Goal: Transaction & Acquisition: Purchase product/service

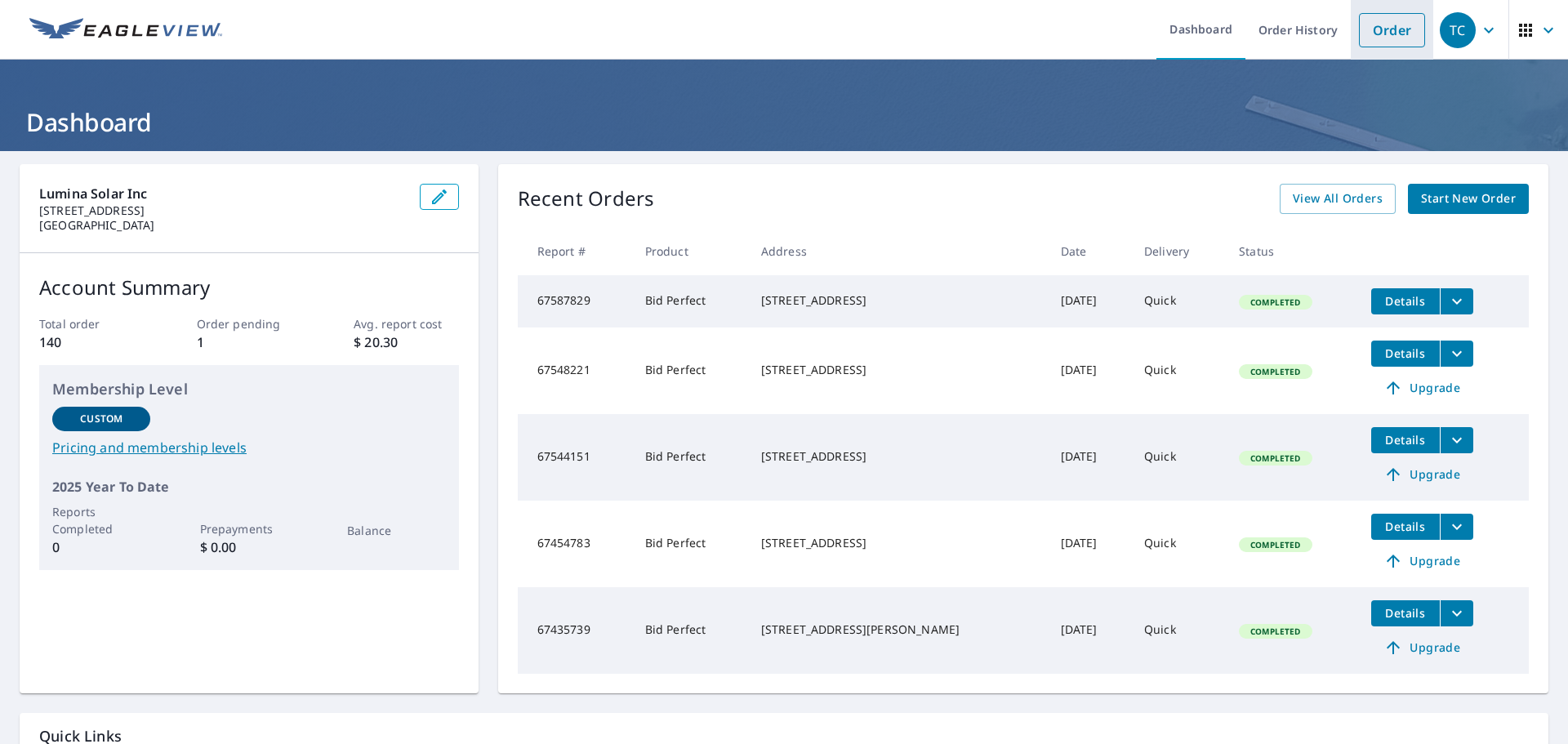
click at [1398, 34] on link "Order" at bounding box center [1391, 31] width 66 height 34
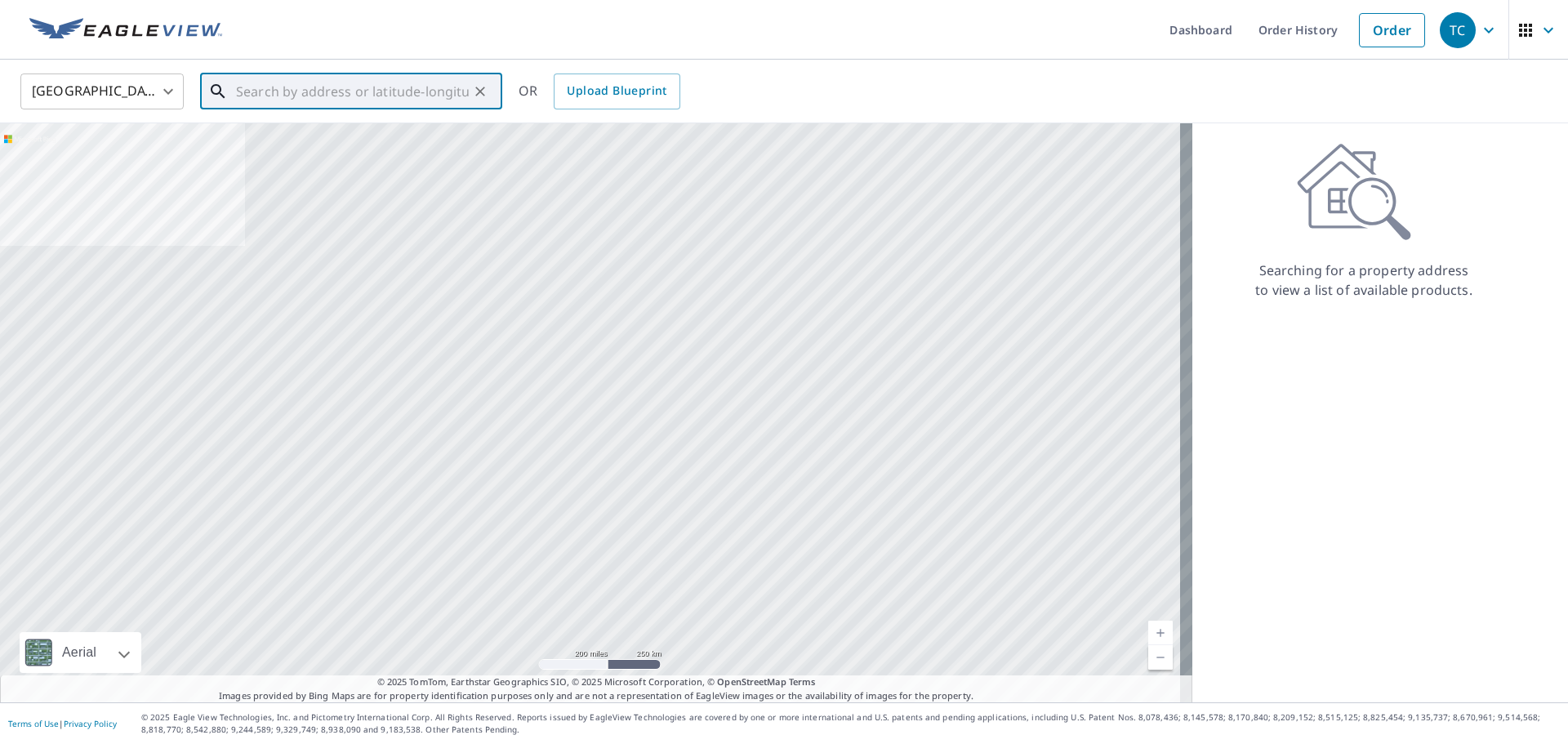
click at [387, 88] on input "text" at bounding box center [353, 92] width 233 height 46
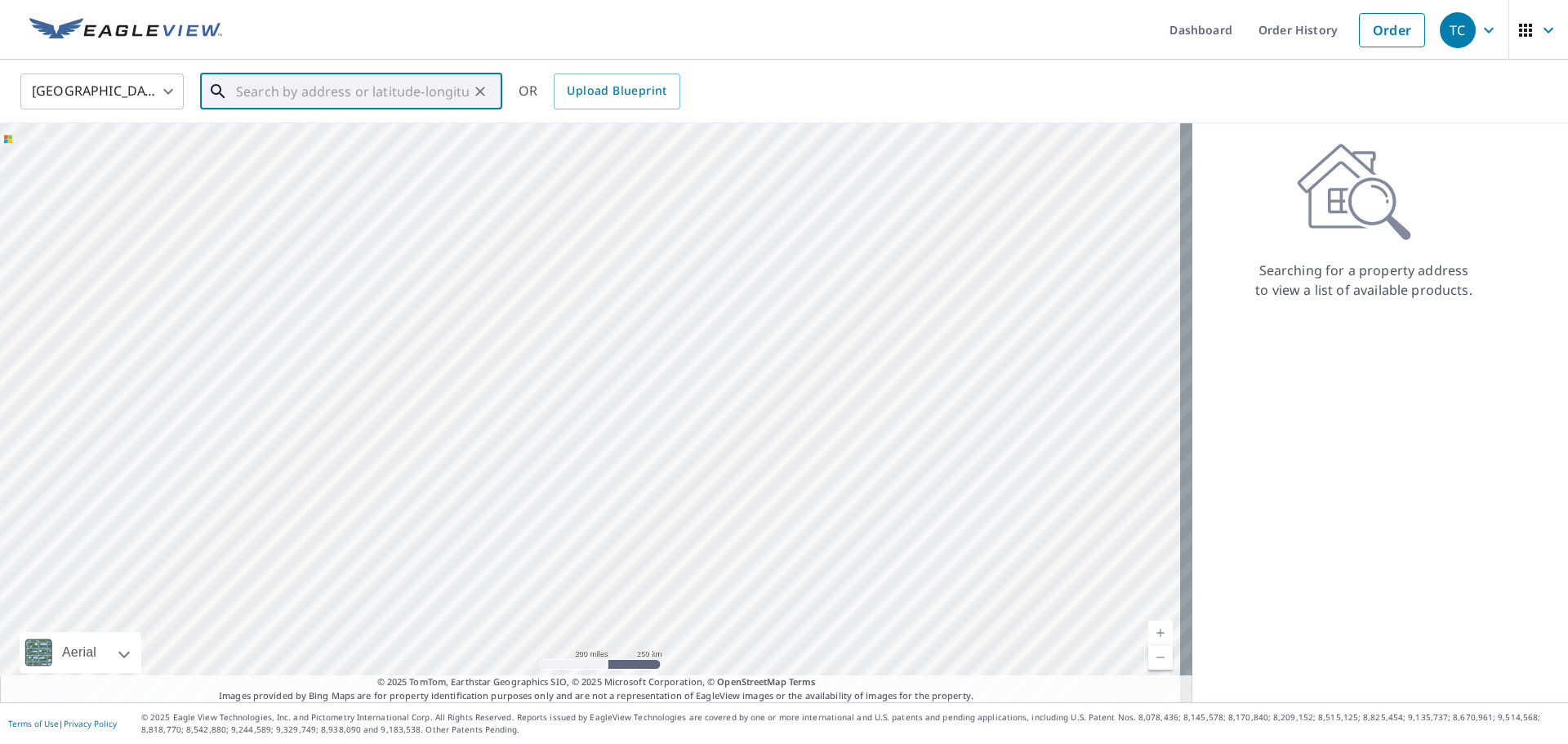
paste input "[STREET_ADDRESS][PERSON_NAME][US_STATE]"
click at [325, 155] on p "[US_STATE], [GEOGRAPHIC_DATA] 20015" at bounding box center [361, 157] width 256 height 16
type input "[STREET_ADDRESS][PERSON_NAME][US_STATE]"
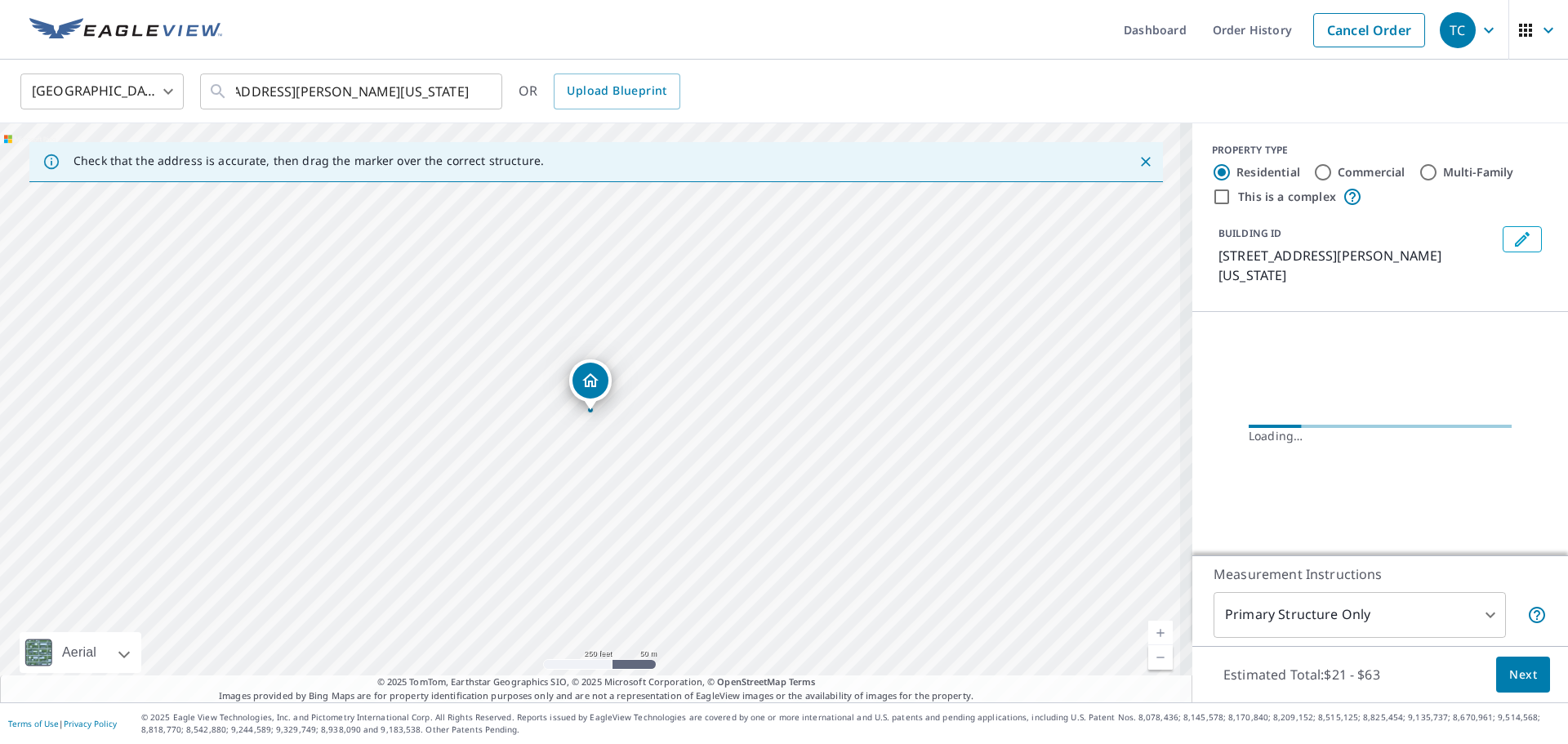
scroll to position [0, 0]
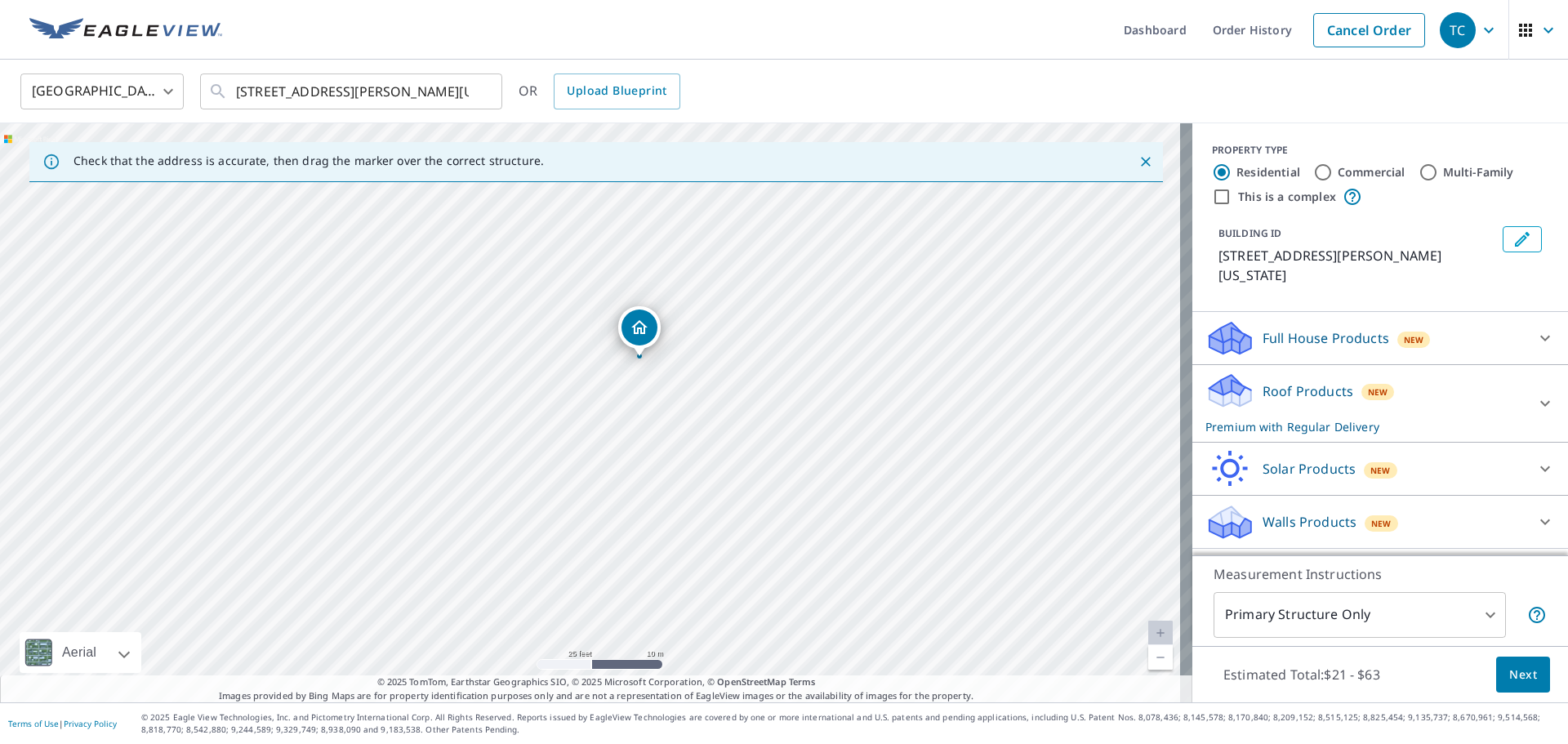
click at [1289, 399] on p "Roof Products" at bounding box center [1307, 391] width 91 height 20
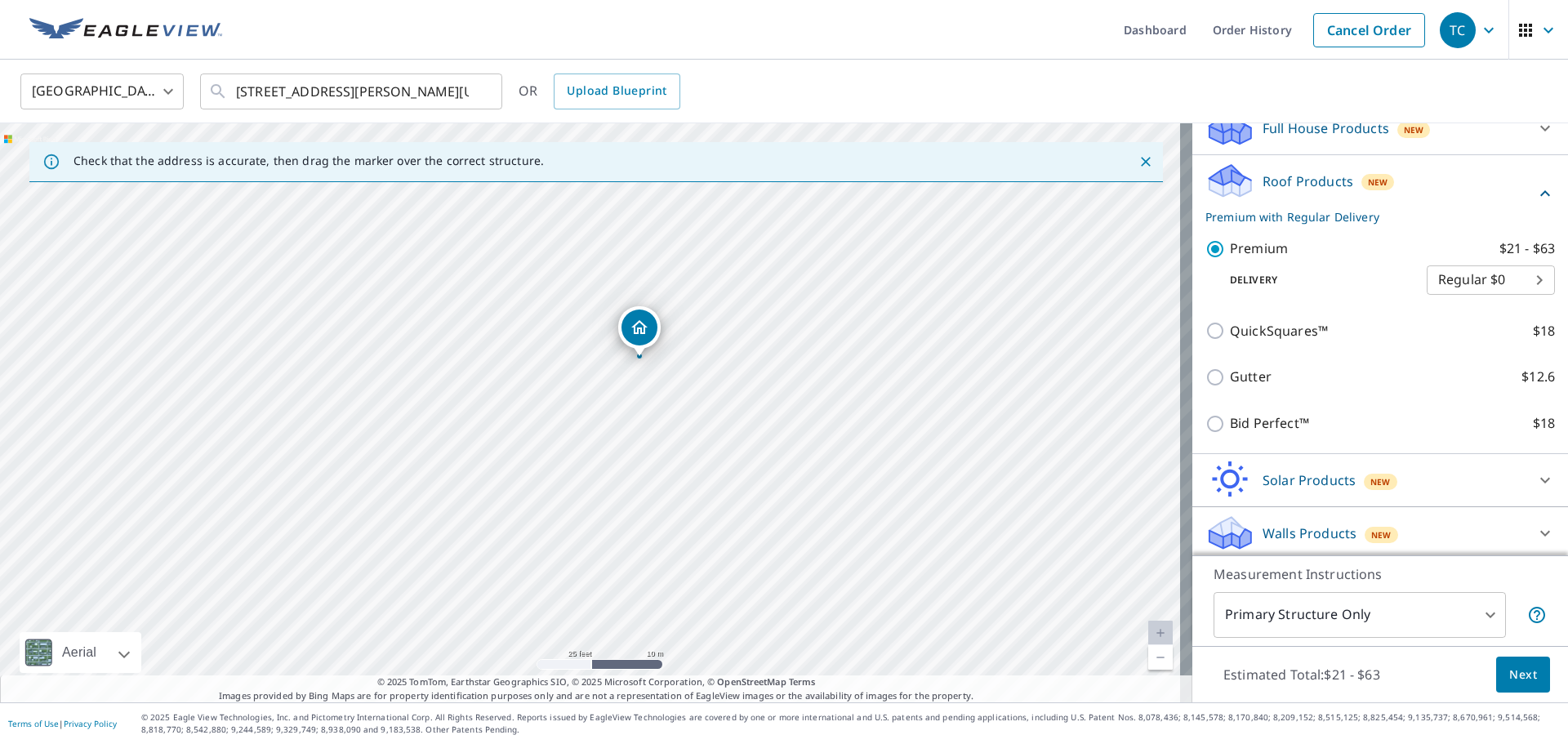
scroll to position [215, 0]
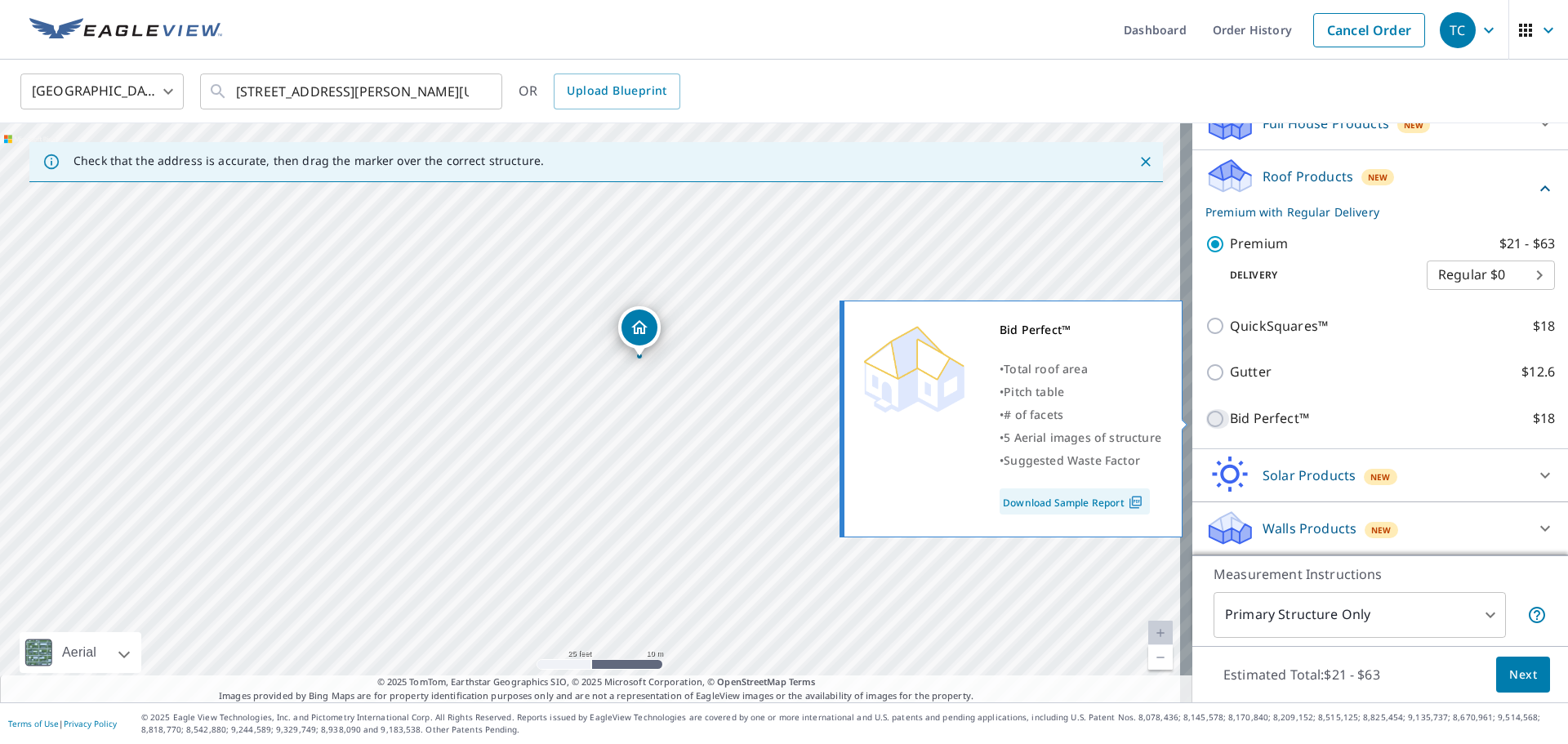
click at [1206, 416] on input "Bid Perfect™ $18" at bounding box center [1217, 418] width 25 height 20
checkbox input "true"
type input "1"
checkbox input "false"
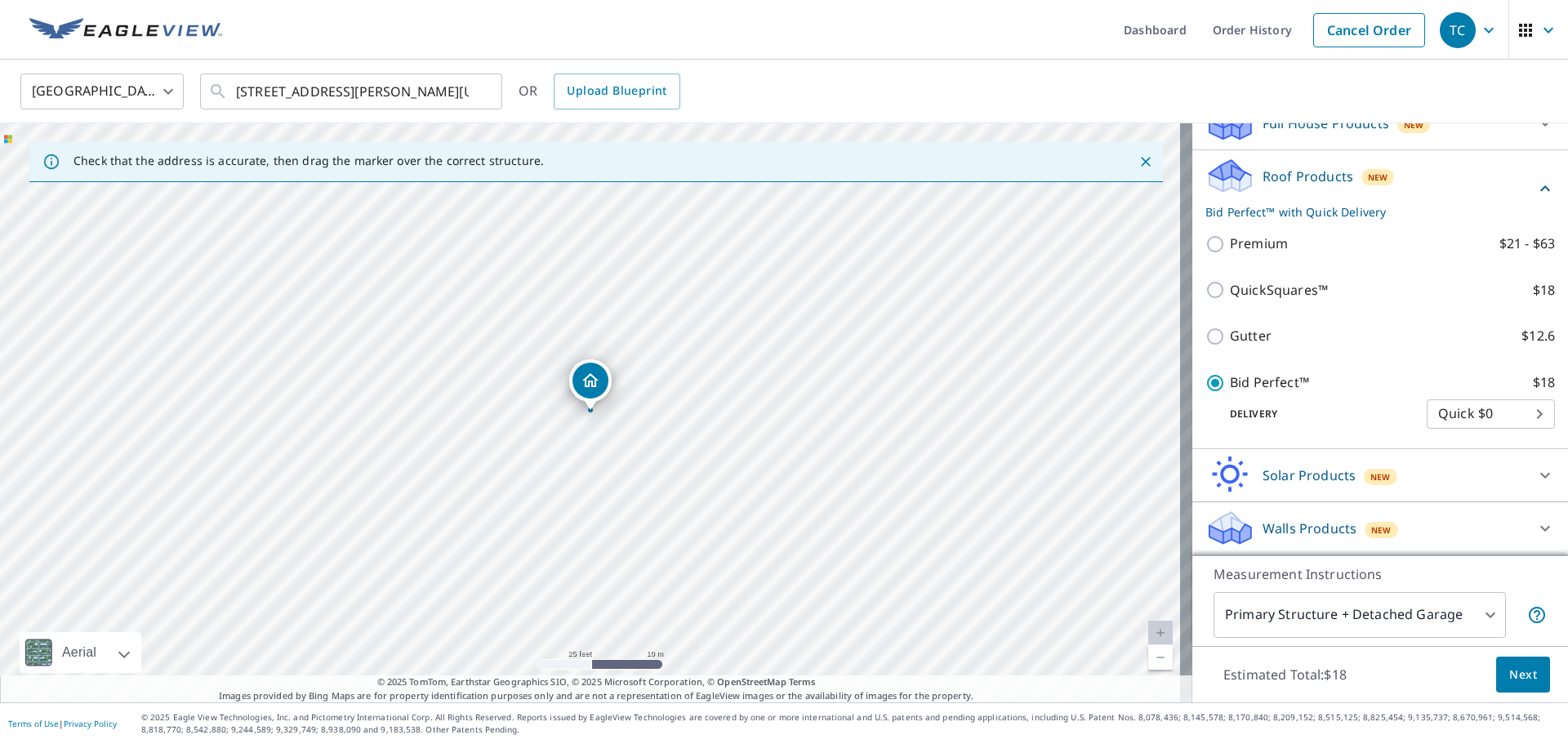
click at [1509, 676] on span "Next" at bounding box center [1522, 674] width 28 height 20
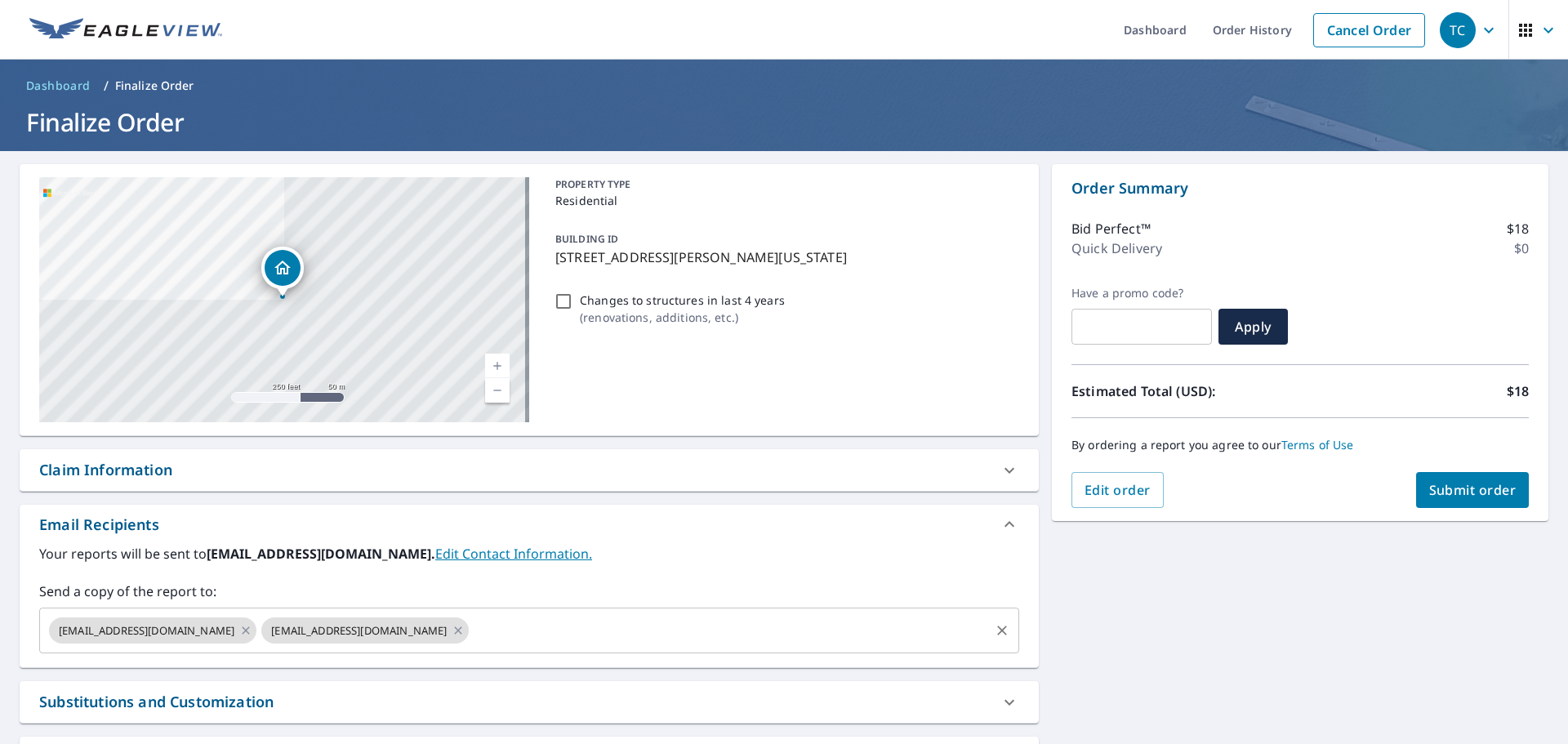
click at [997, 629] on icon "Clear" at bounding box center [1001, 629] width 16 height 16
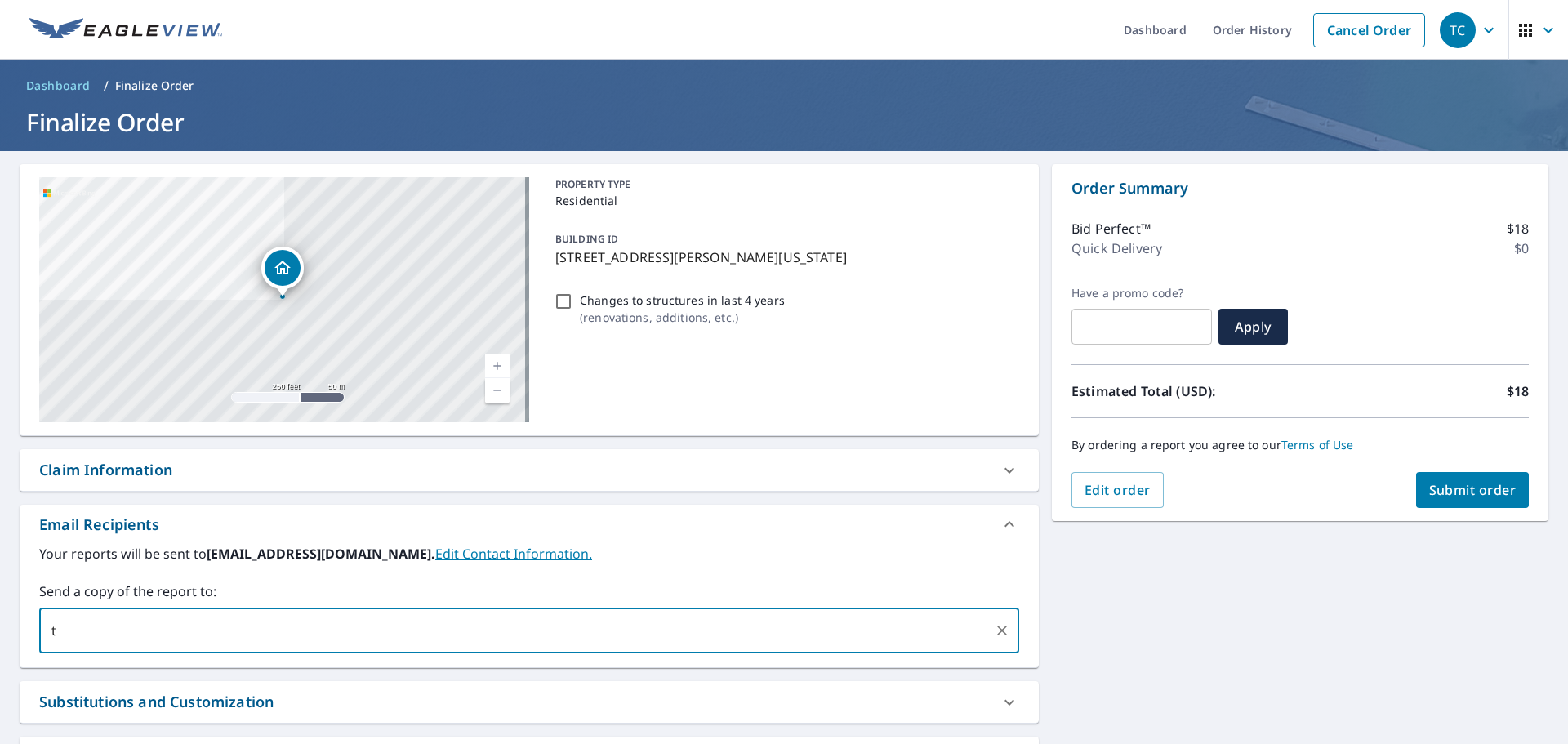
type input "[EMAIL_ADDRESS][DOMAIN_NAME]"
click at [1447, 484] on span "Submit order" at bounding box center [1472, 489] width 87 height 18
